Goal: Information Seeking & Learning: Learn about a topic

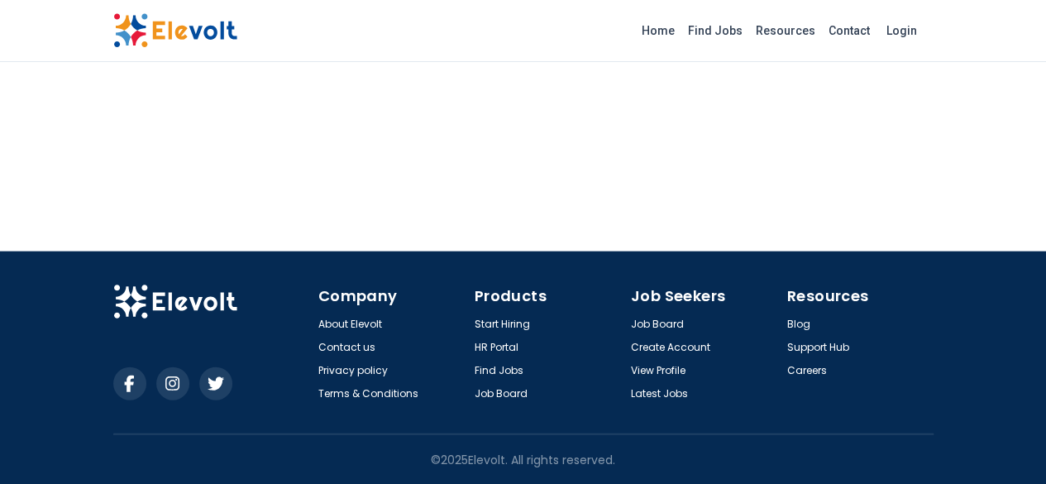
scroll to position [1744, 0]
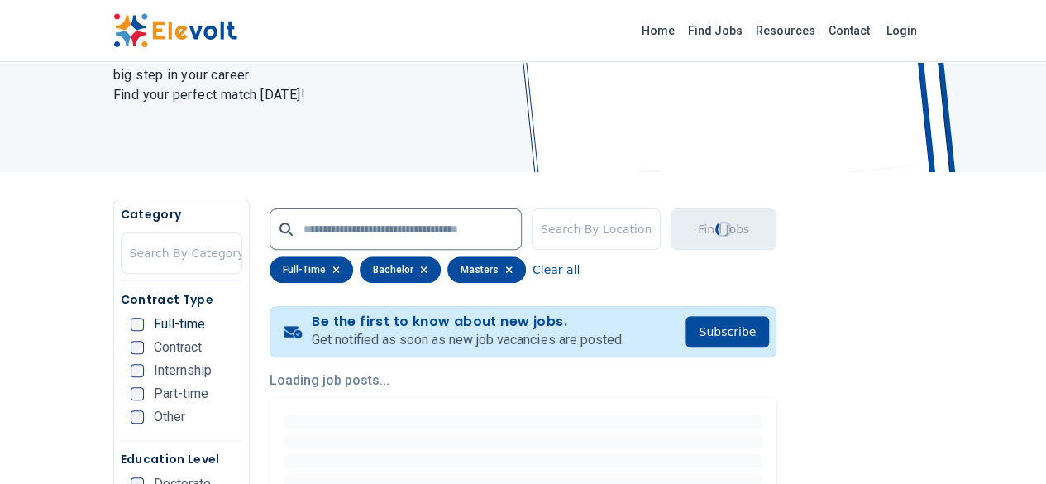
scroll to position [414, 0]
